Goal: Transaction & Acquisition: Purchase product/service

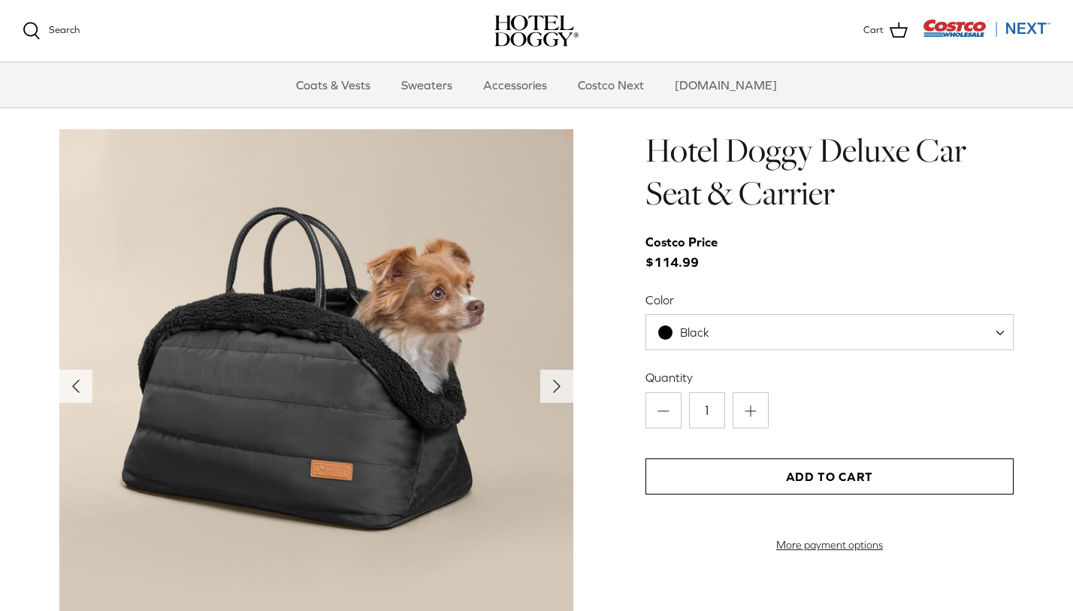
scroll to position [1428, 0]
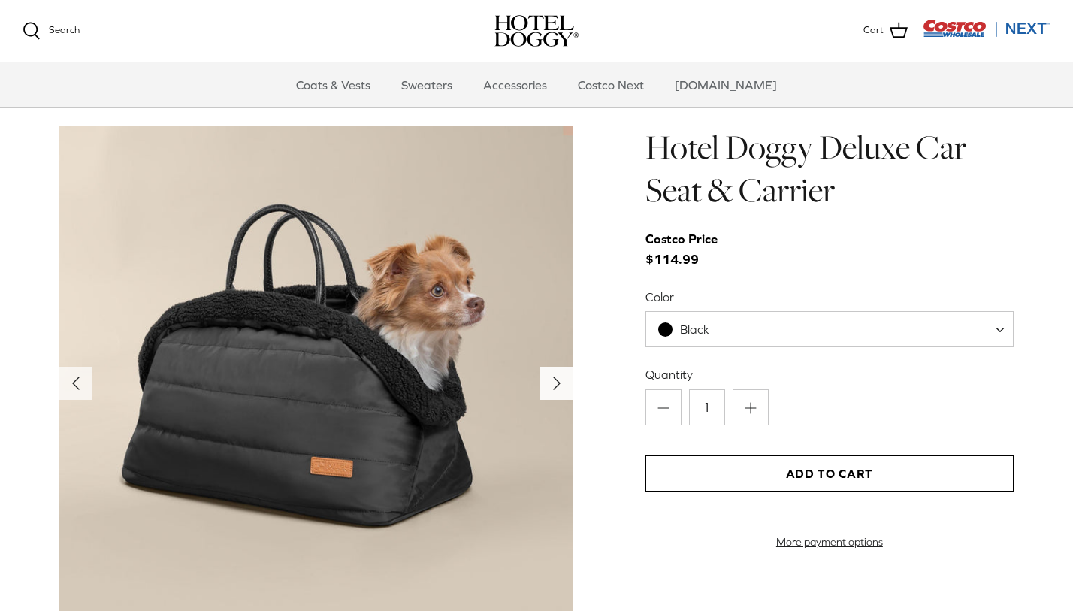
click at [558, 371] on icon "Right" at bounding box center [557, 383] width 24 height 24
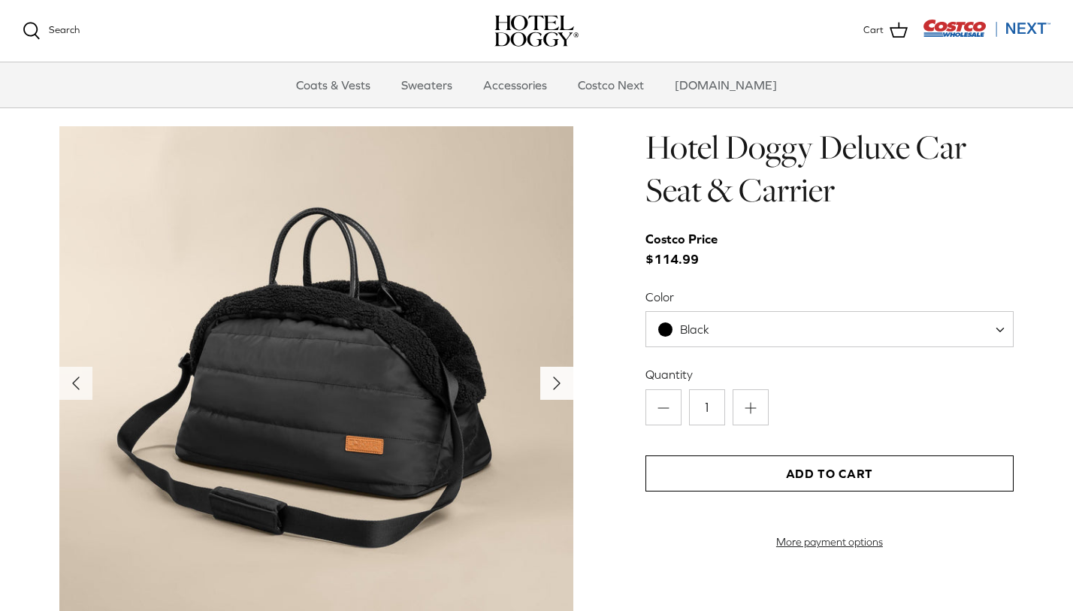
click at [558, 371] on icon "Right" at bounding box center [557, 383] width 24 height 24
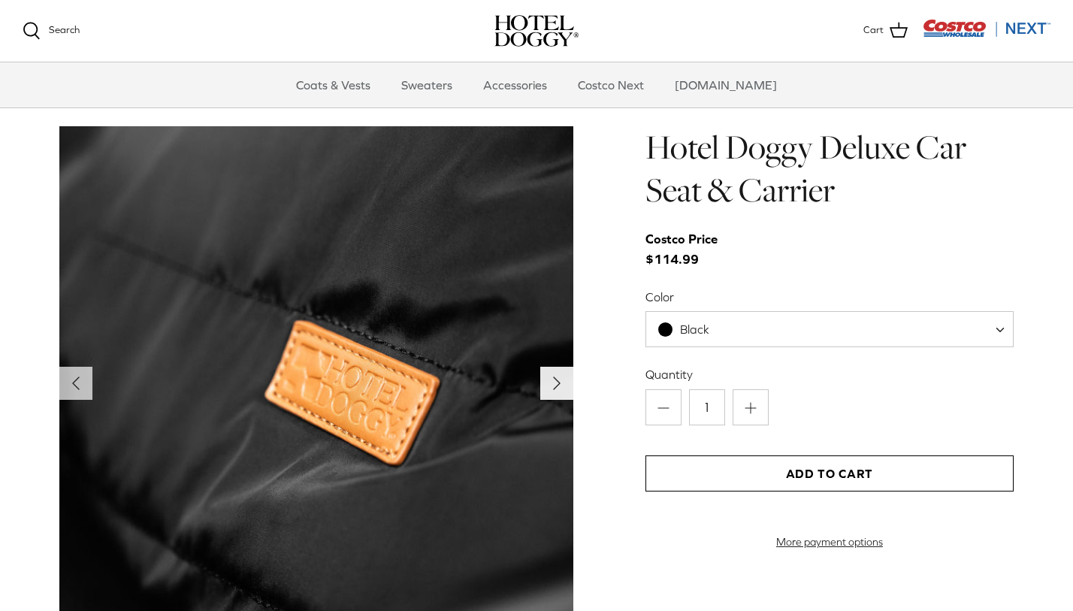
click at [558, 371] on icon "Right" at bounding box center [557, 383] width 24 height 24
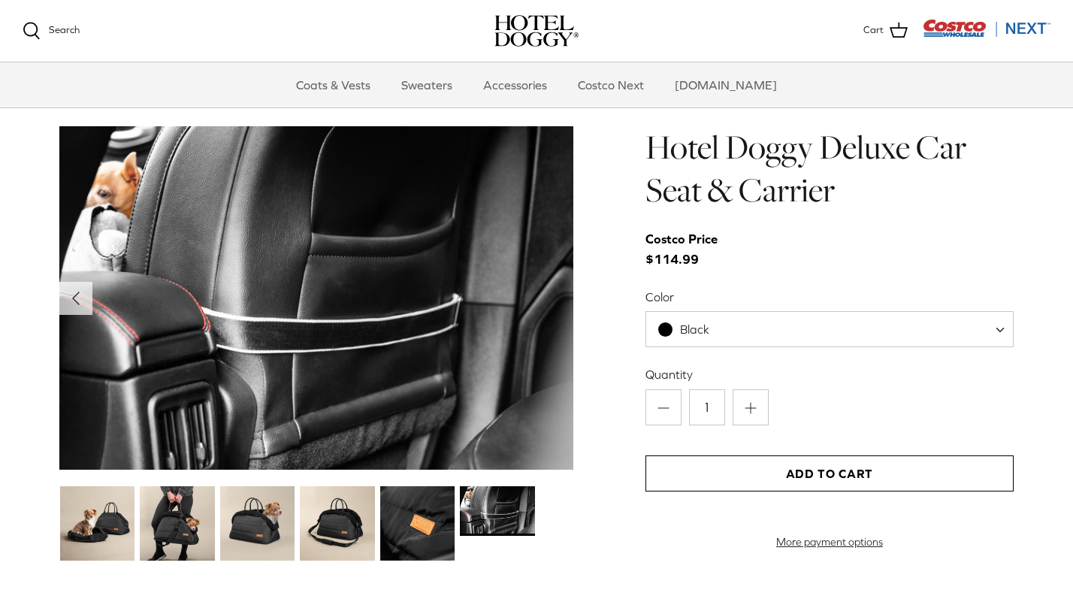
click at [558, 362] on img at bounding box center [316, 297] width 514 height 343
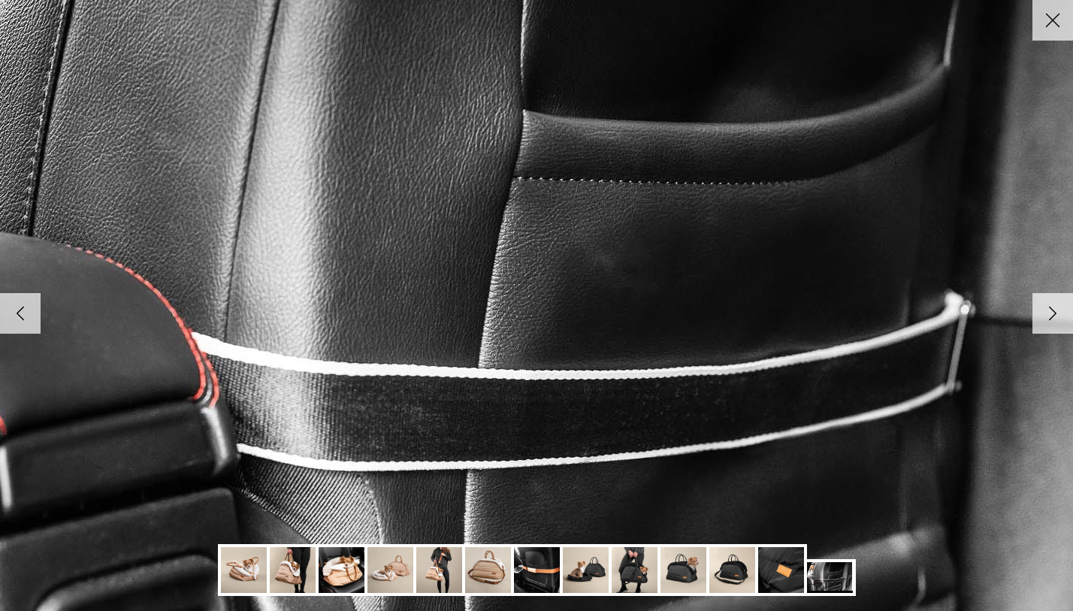
click at [558, 362] on img at bounding box center [536, 305] width 1539 height 1027
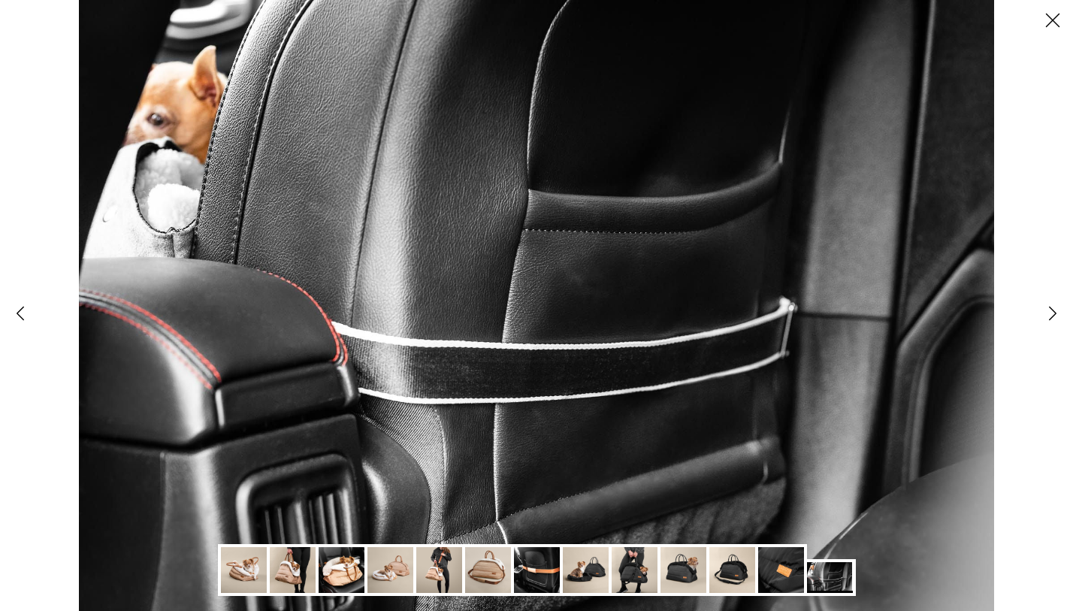
click at [1056, 313] on icon "Right" at bounding box center [1053, 314] width 26 height 26
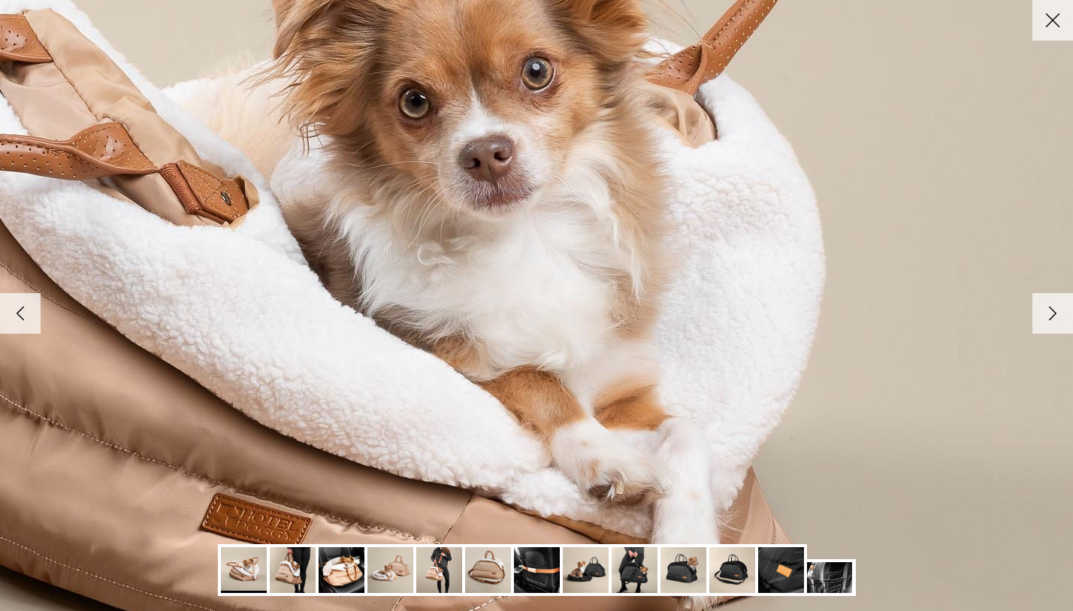
click at [1055, 313] on polyline at bounding box center [1053, 313] width 7 height 13
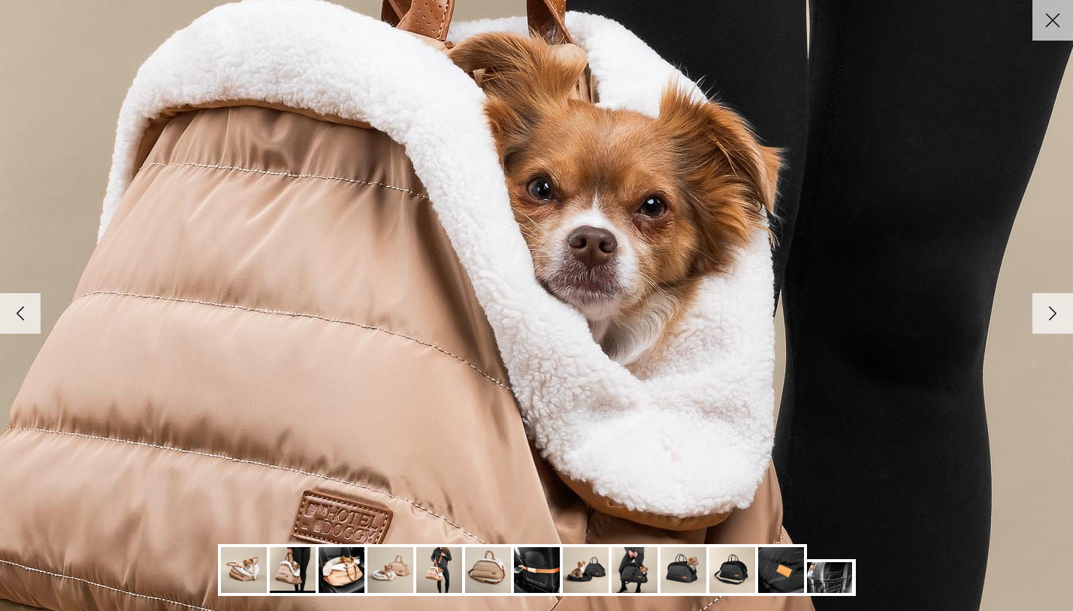
click at [1055, 313] on polyline at bounding box center [1053, 313] width 7 height 13
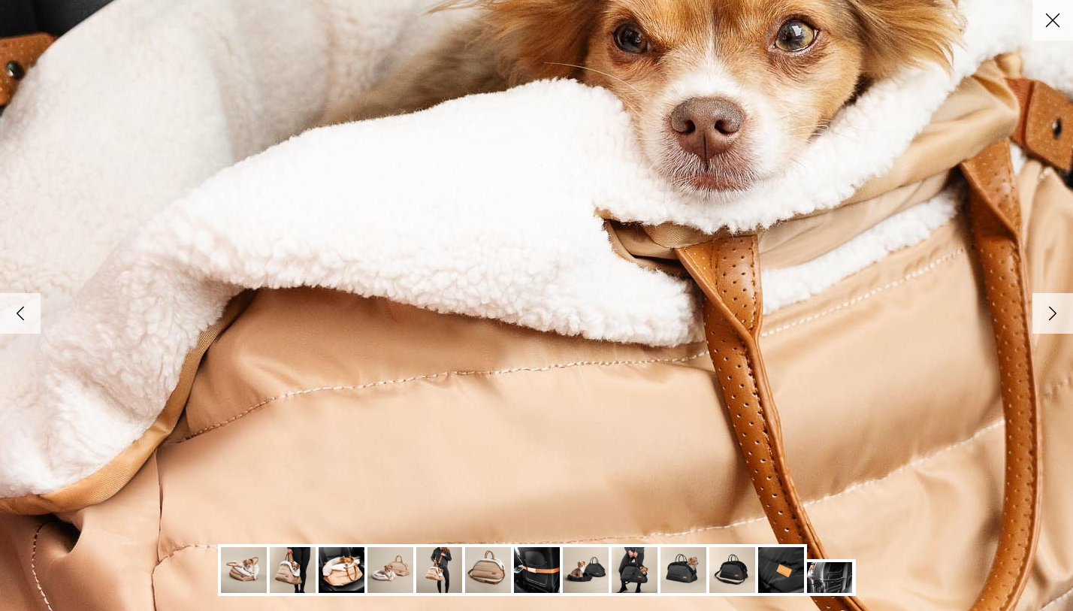
click at [1055, 313] on polyline at bounding box center [1053, 313] width 7 height 13
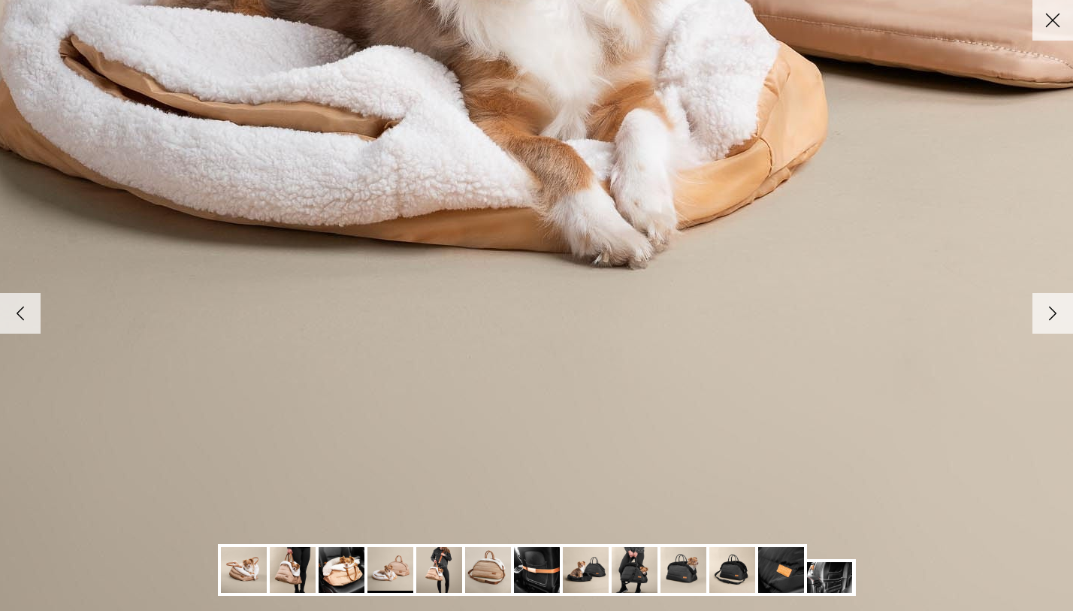
drag, startPoint x: 395, startPoint y: 576, endPoint x: 425, endPoint y: 576, distance: 30.1
click at [395, 576] on img at bounding box center [391, 570] width 46 height 46
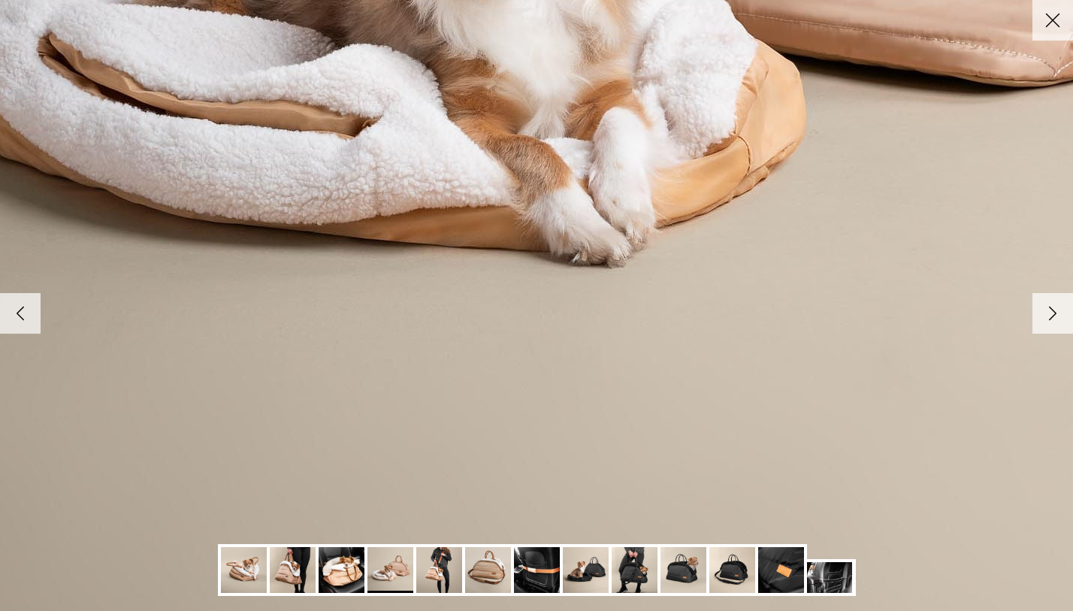
drag, startPoint x: 446, startPoint y: 576, endPoint x: 455, endPoint y: 577, distance: 9.8
click at [446, 577] on img at bounding box center [439, 570] width 46 height 46
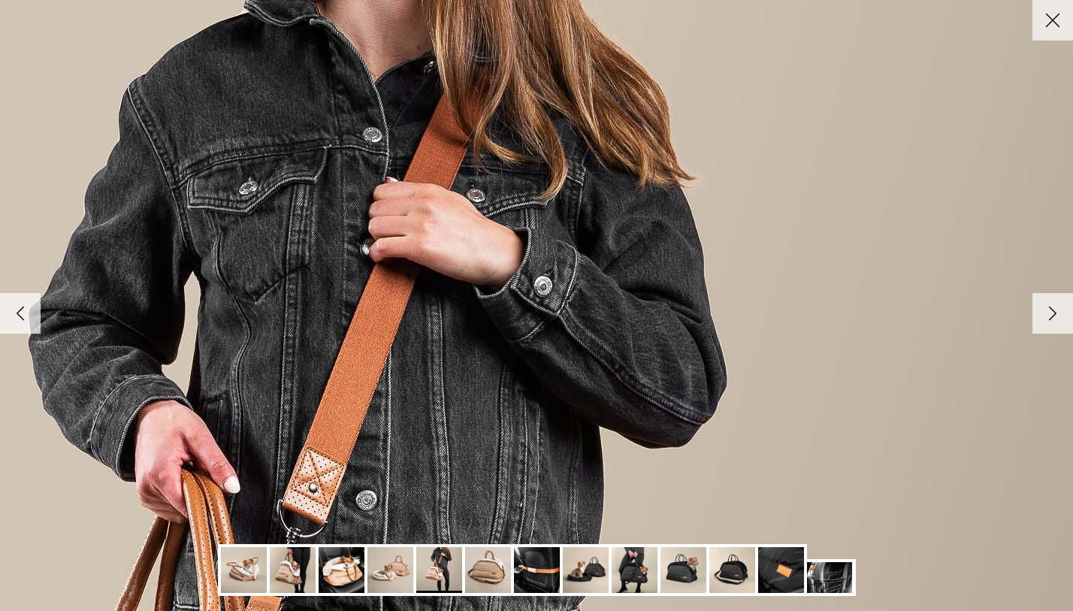
click at [1055, 13] on icon "Close" at bounding box center [1053, 21] width 26 height 26
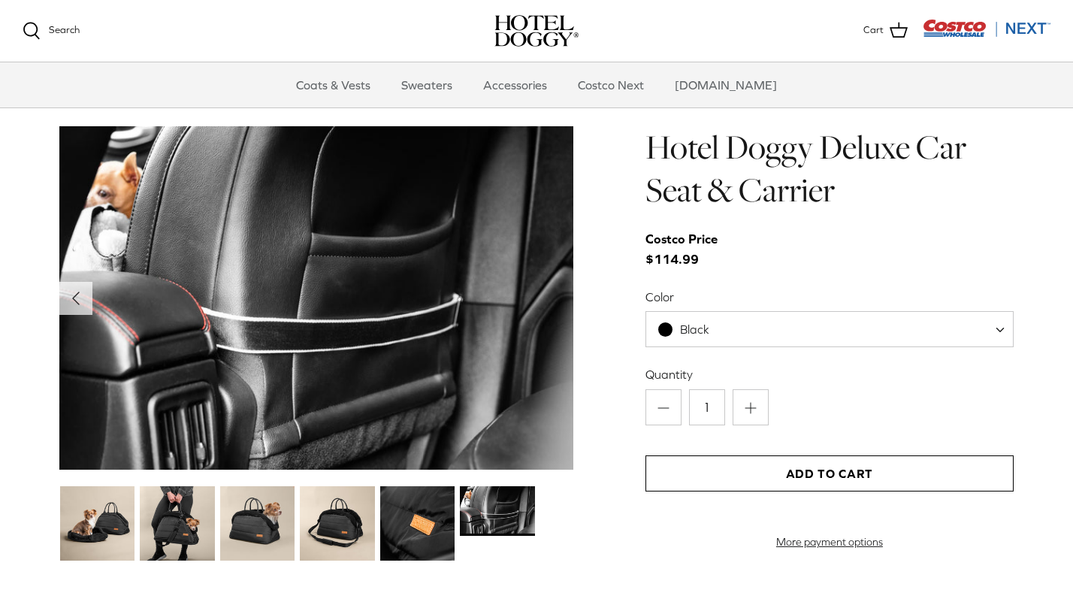
click at [431, 521] on img at bounding box center [417, 523] width 75 height 75
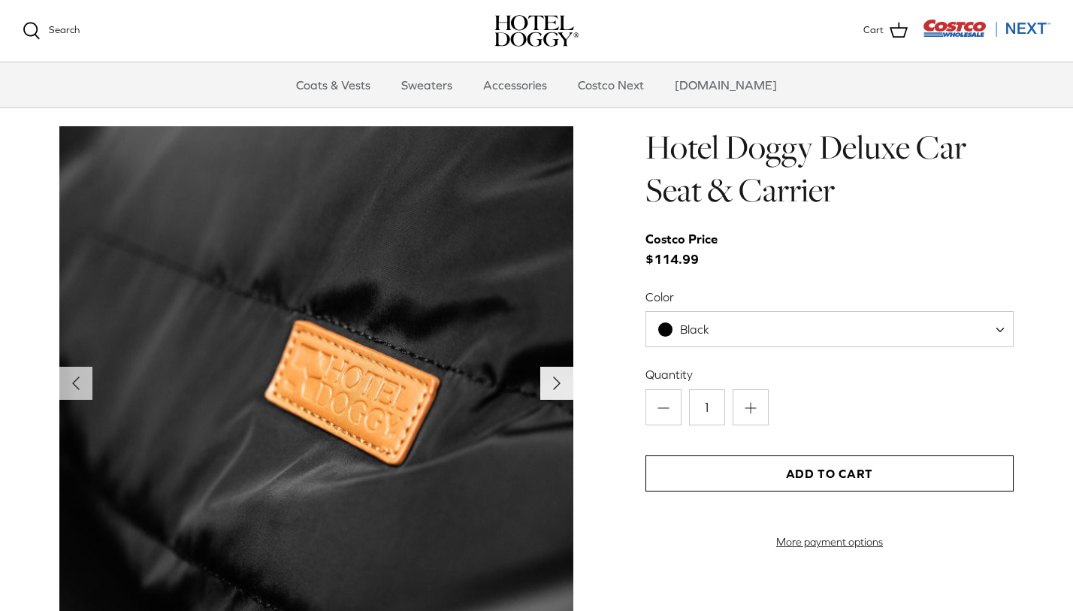
click at [554, 371] on icon "Right" at bounding box center [557, 383] width 24 height 24
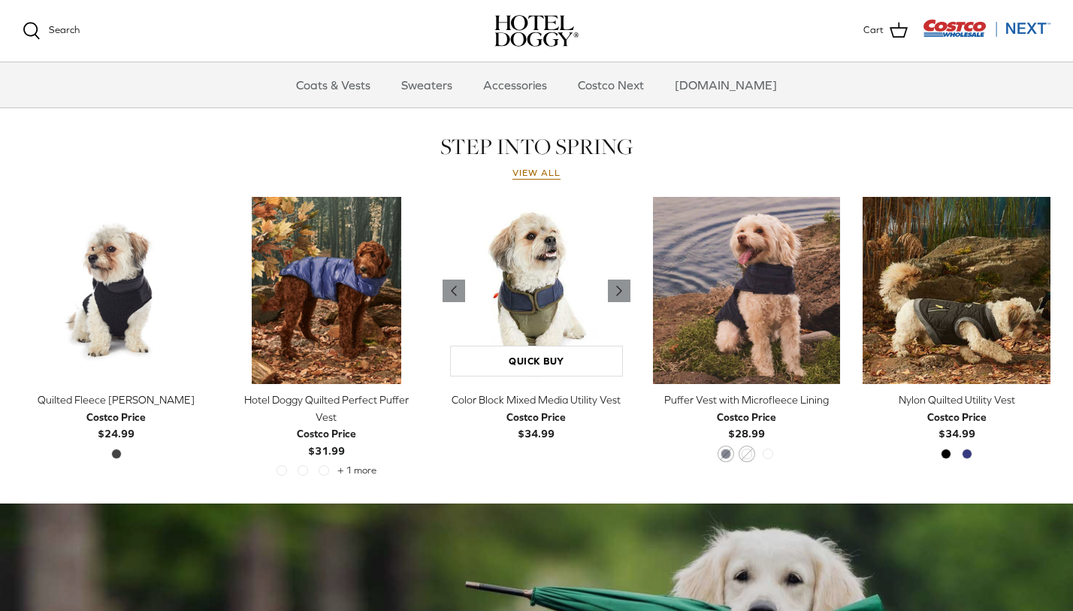
scroll to position [631, 0]
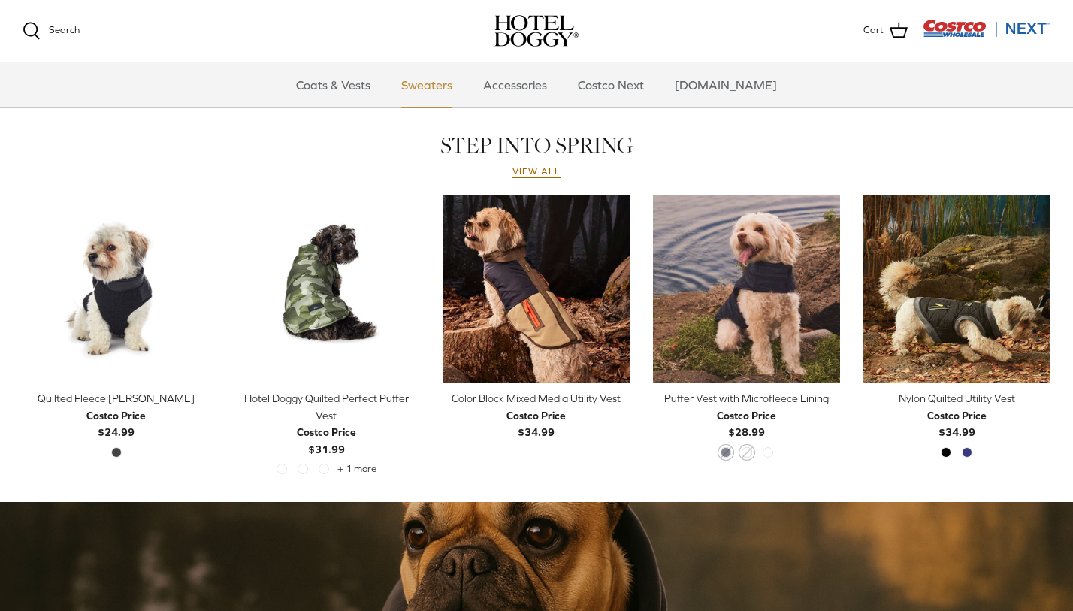
click at [448, 87] on link "Sweaters" at bounding box center [427, 84] width 78 height 45
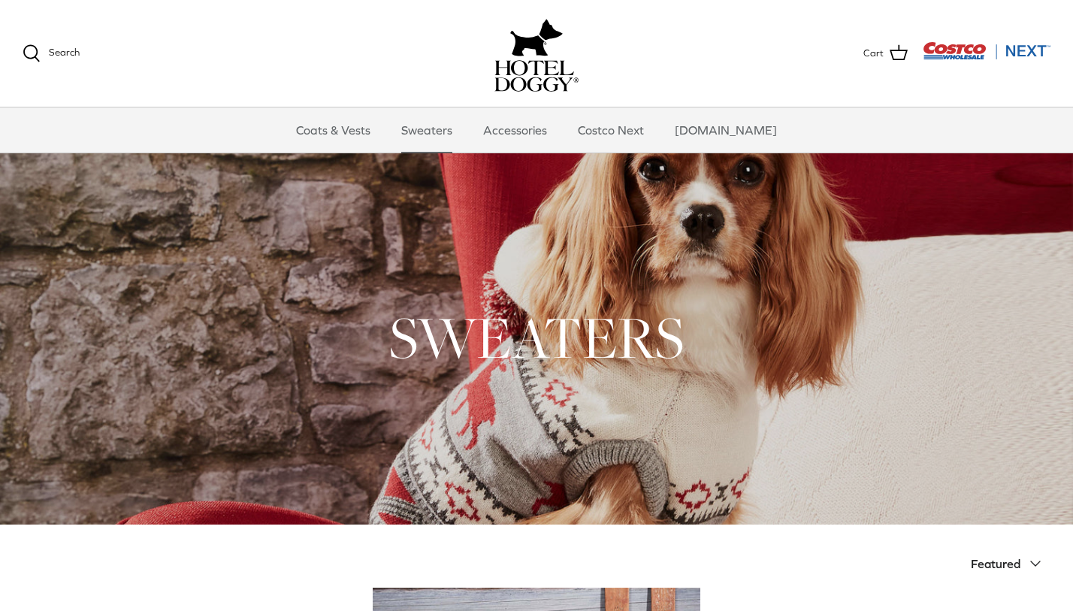
scroll to position [5, 0]
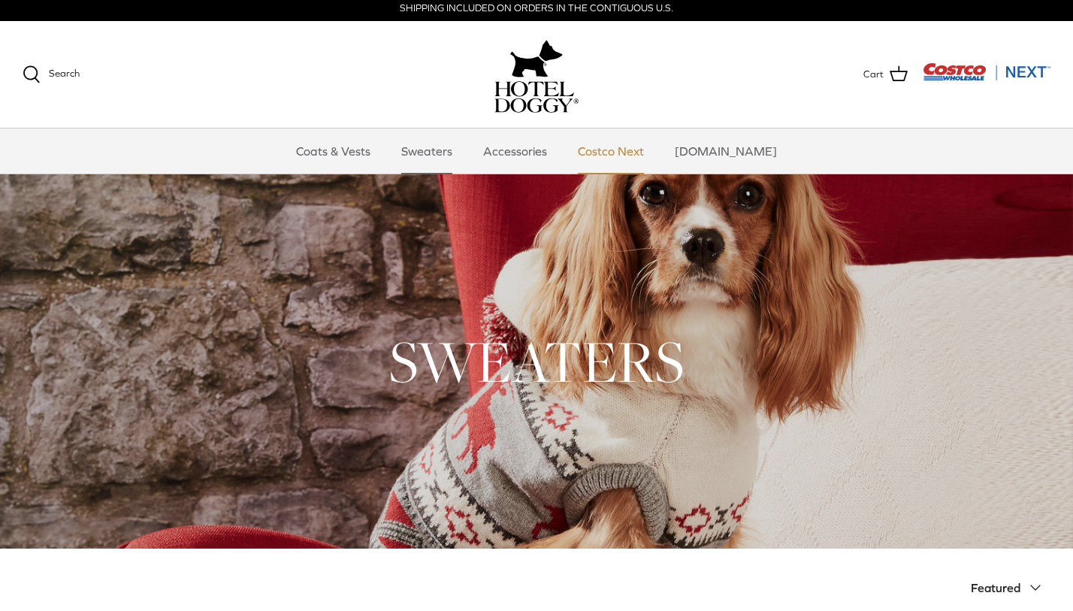
click at [635, 149] on link "Costco Next" at bounding box center [610, 151] width 93 height 45
